Goal: Find specific page/section: Find specific page/section

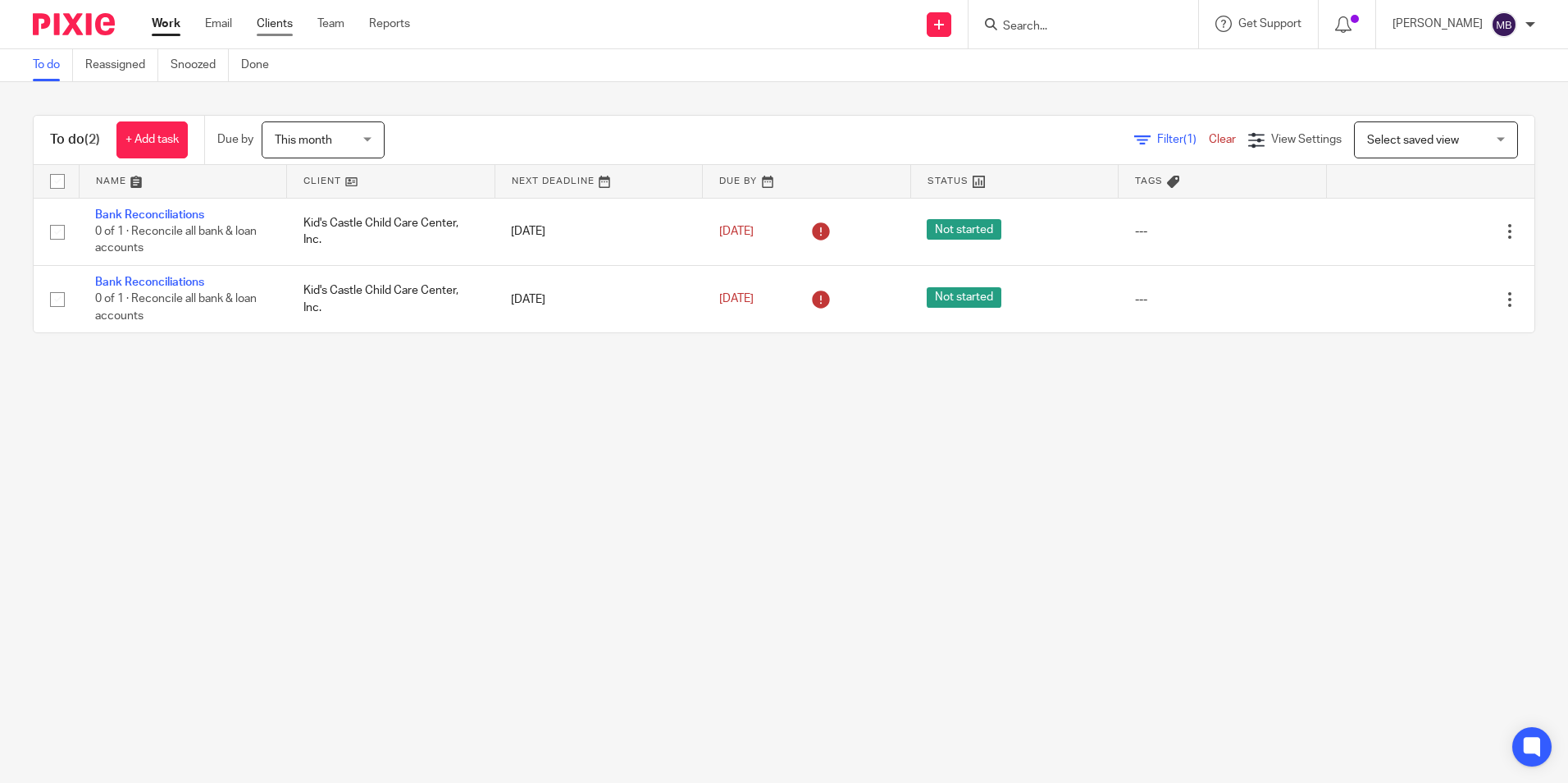
click at [270, 21] on link "Clients" at bounding box center [275, 23] width 36 height 17
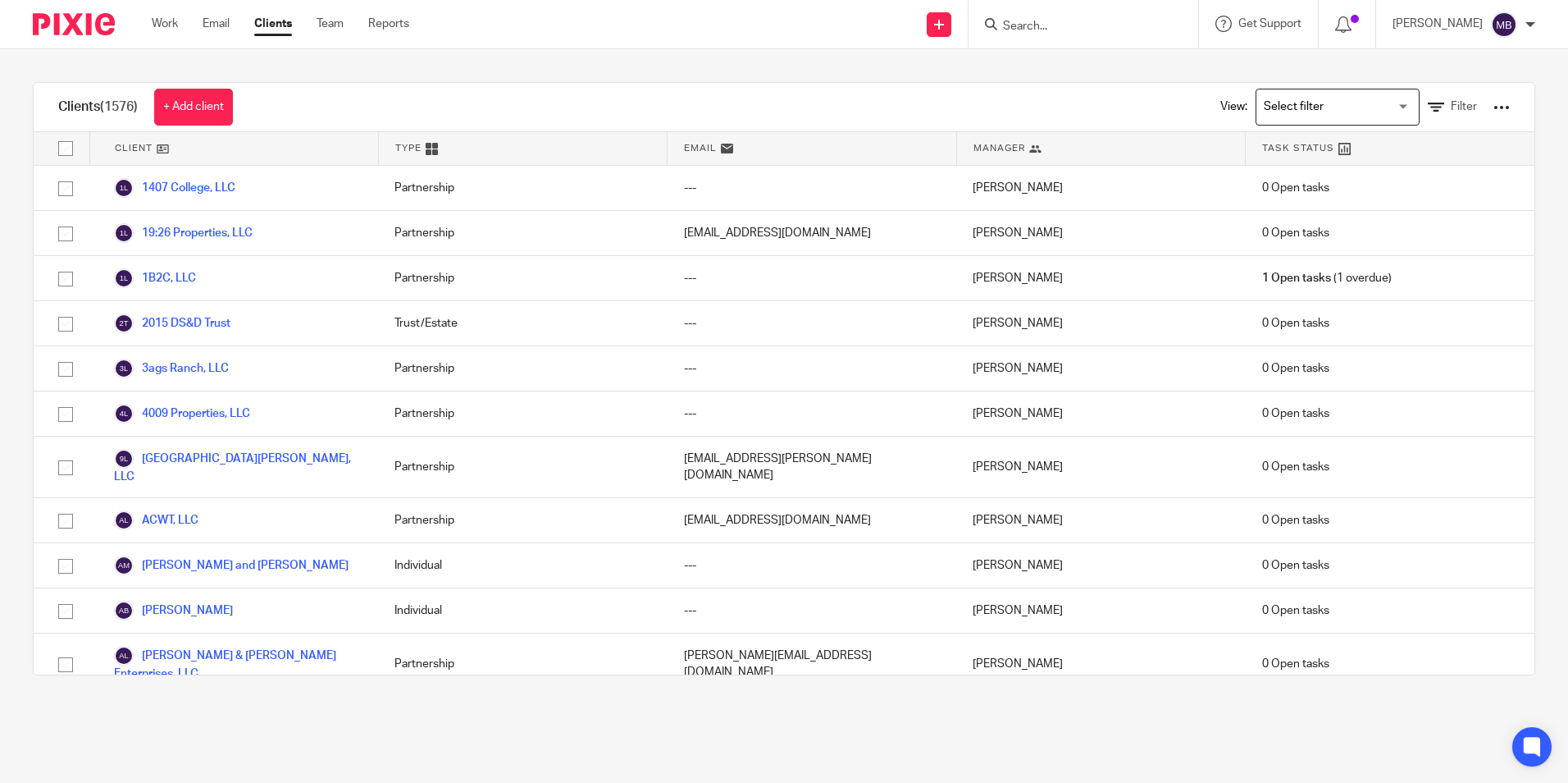
click at [1026, 25] on input "Search" at bounding box center [1075, 26] width 148 height 15
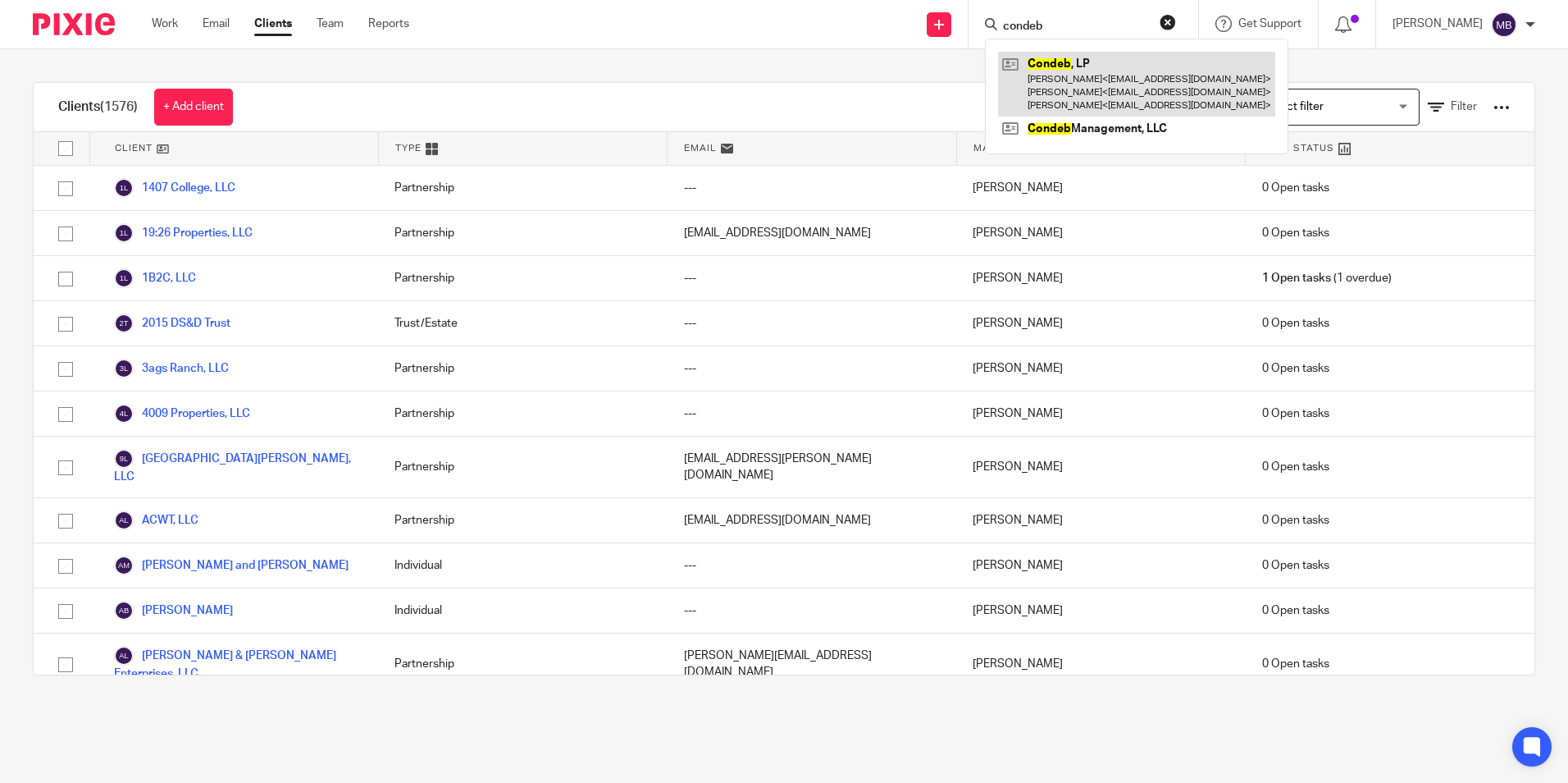
type input "condeb"
click at [1077, 74] on link at bounding box center [1137, 84] width 278 height 65
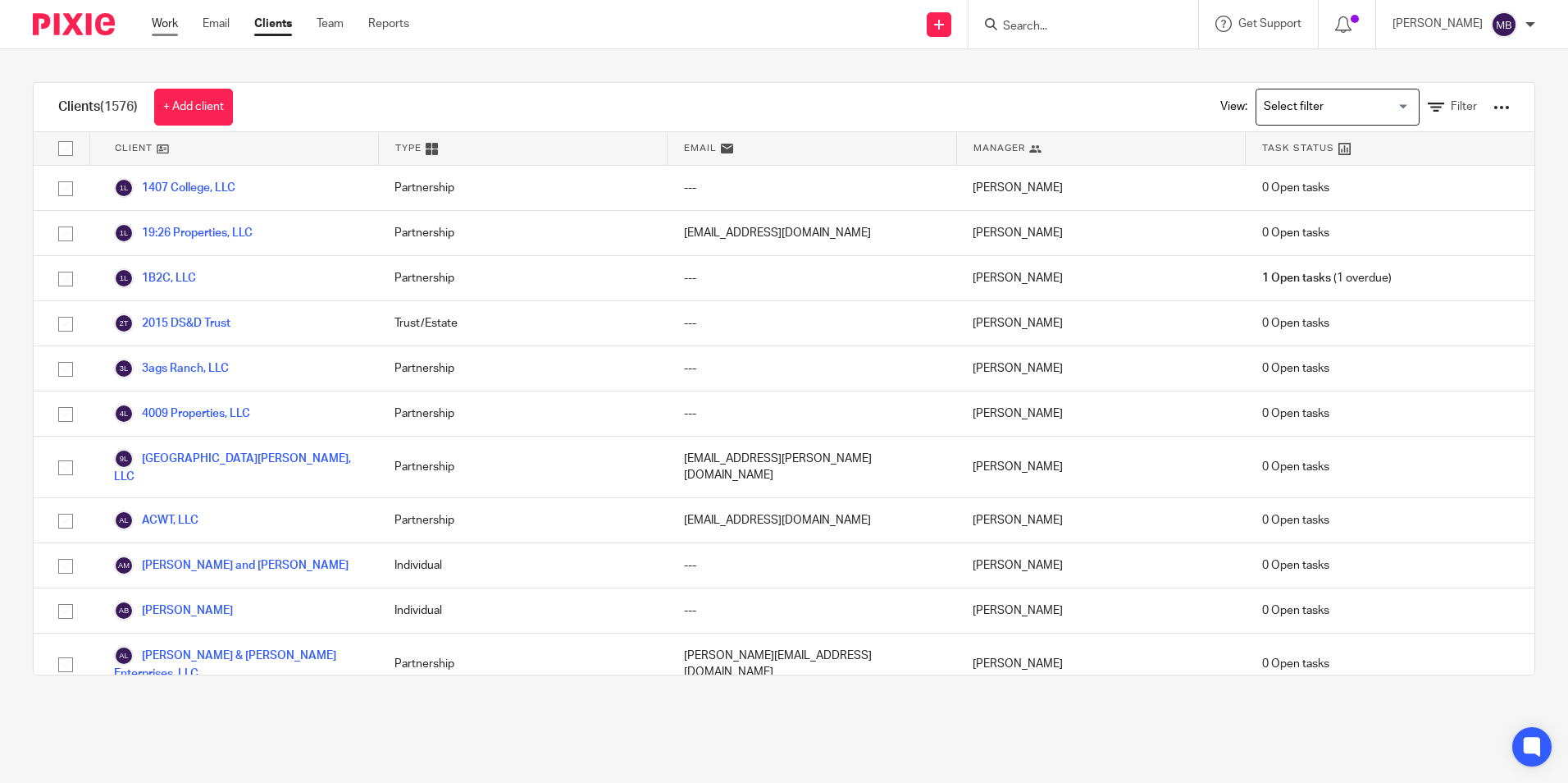
click at [170, 21] on link "Work" at bounding box center [165, 23] width 26 height 17
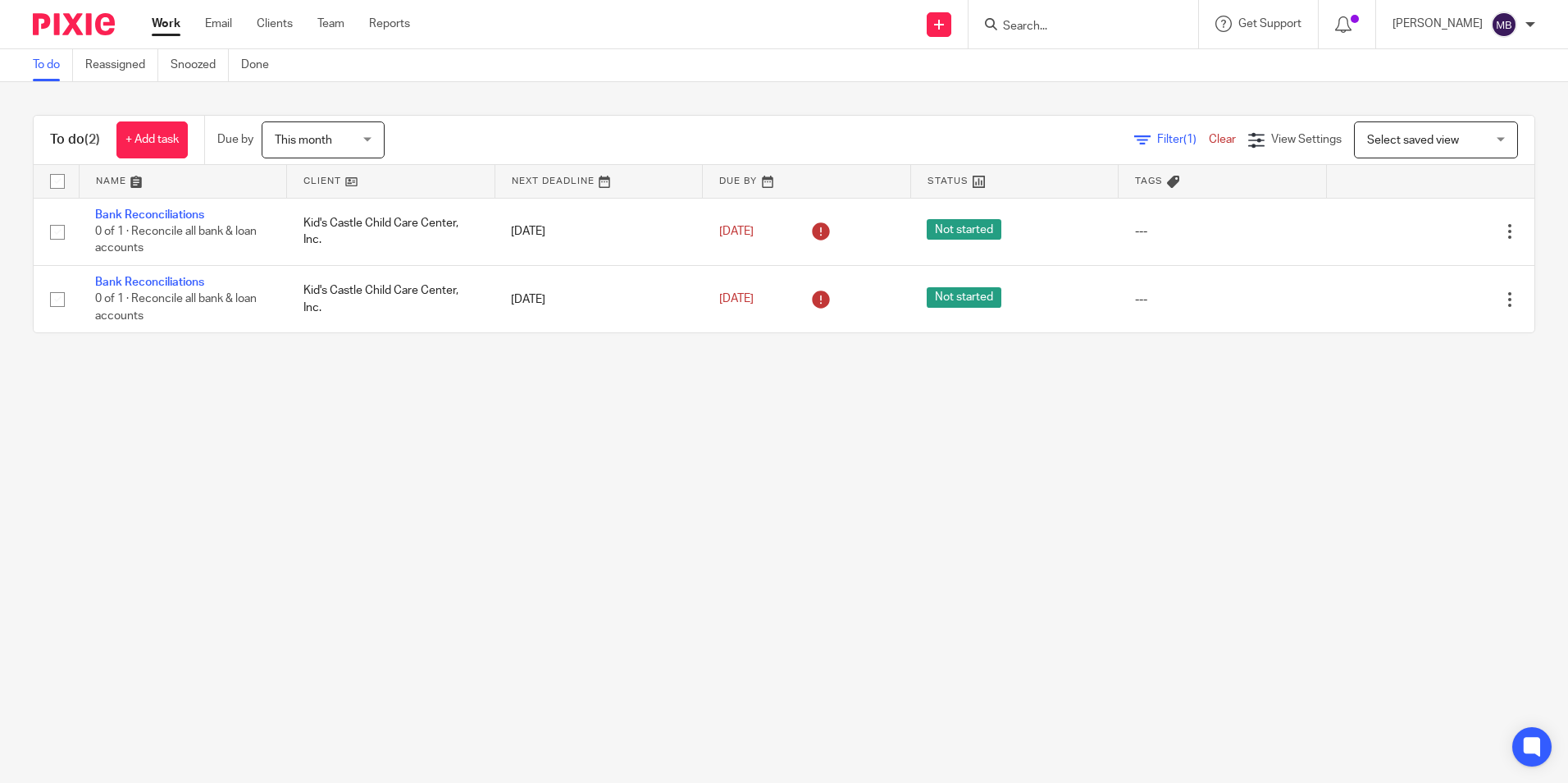
click at [1063, 27] on input "Search" at bounding box center [1075, 26] width 148 height 15
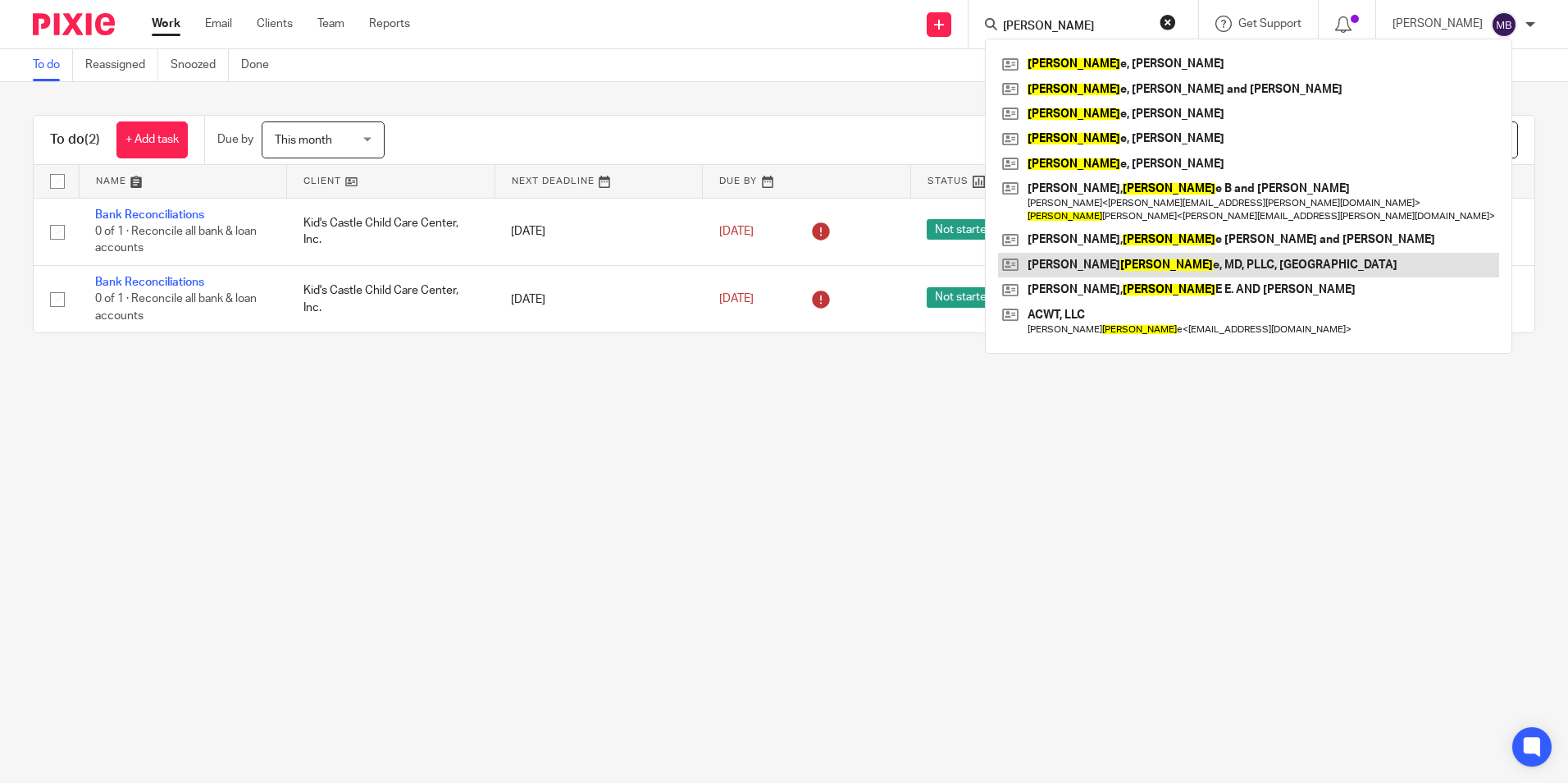
type input "lawrenc"
click at [1090, 259] on link at bounding box center [1249, 264] width 502 height 24
